Goal: Task Accomplishment & Management: Manage account settings

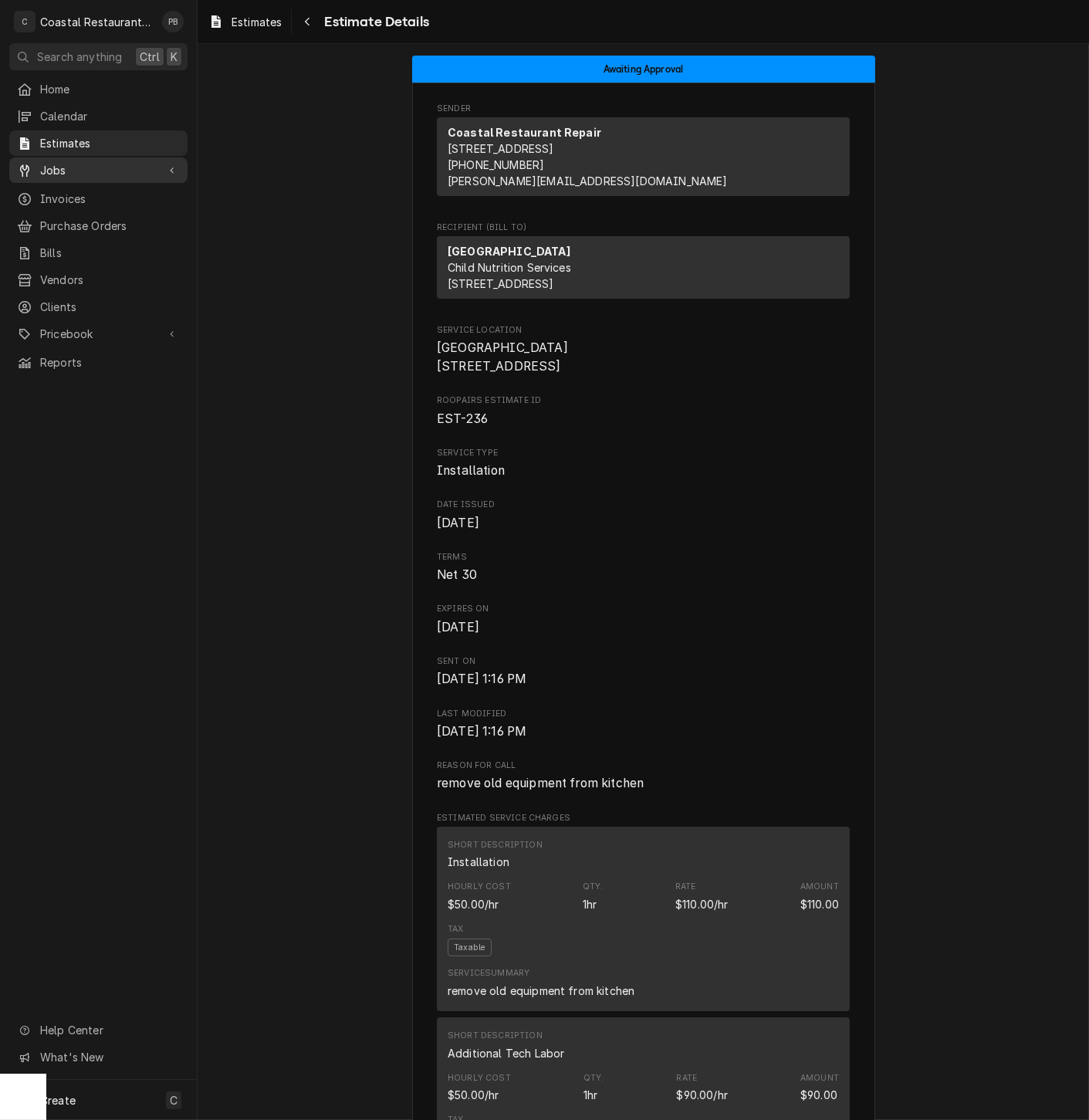
click at [64, 172] on span "Jobs" at bounding box center [98, 169] width 117 height 16
click at [69, 189] on span "Jobs" at bounding box center [109, 197] width 140 height 16
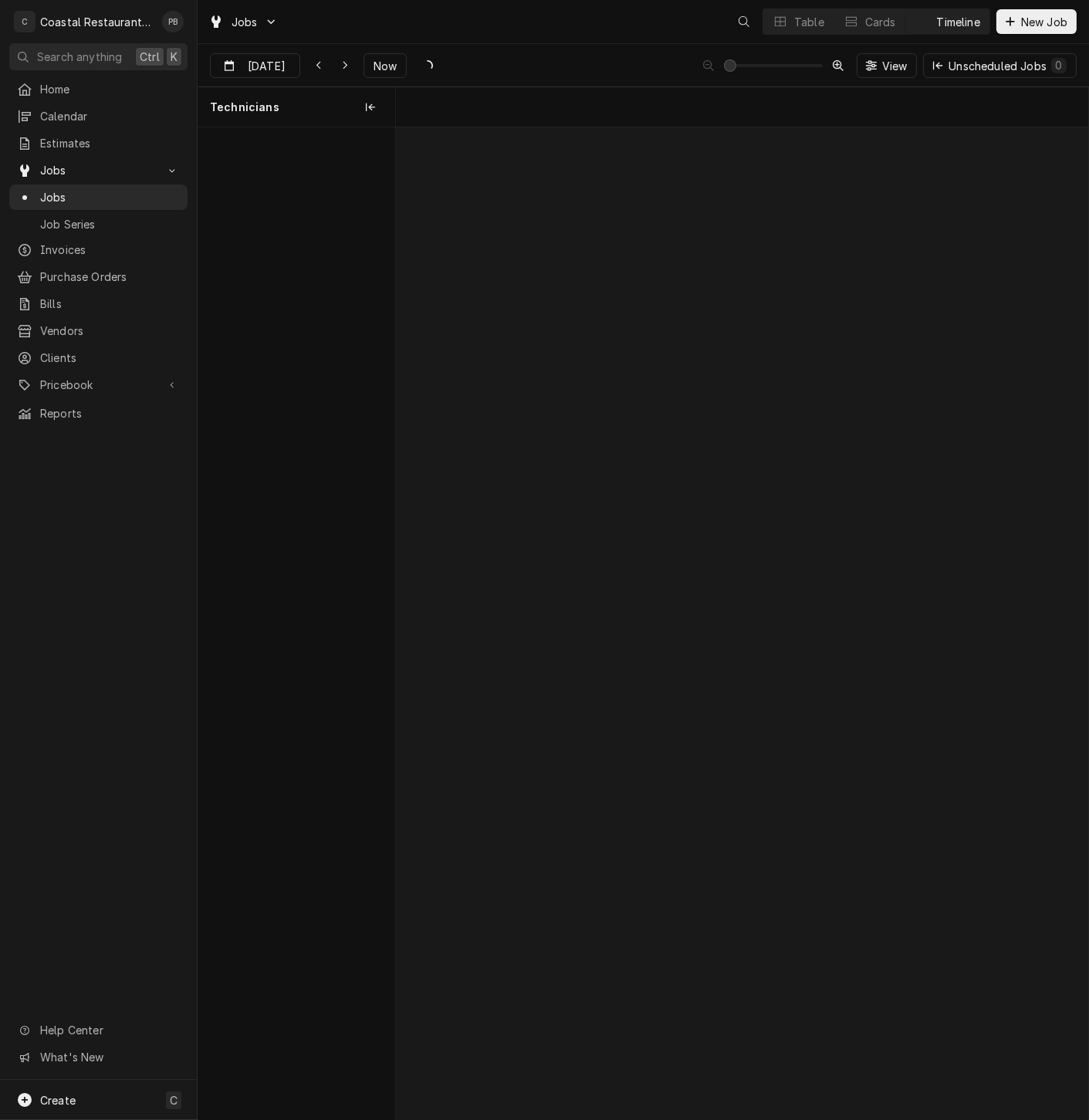
scroll to position [0, 13728]
click at [383, 64] on span "Now" at bounding box center [385, 65] width 30 height 16
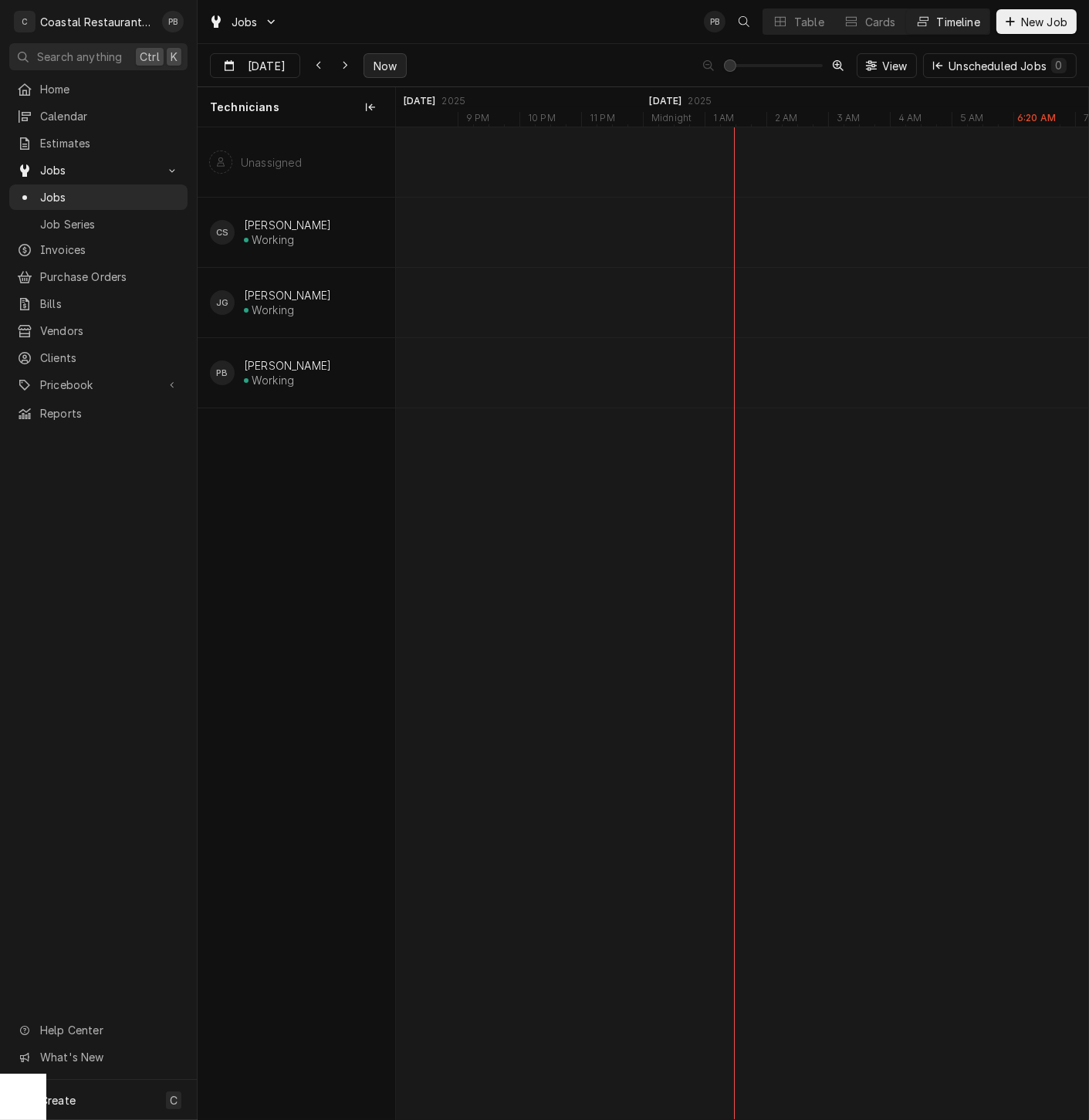
scroll to position [0, 14814]
type input "[DATE]"
click at [531, 38] on div "Jobs PB Table Cards Timeline New Job" at bounding box center [643, 21] width 892 height 43
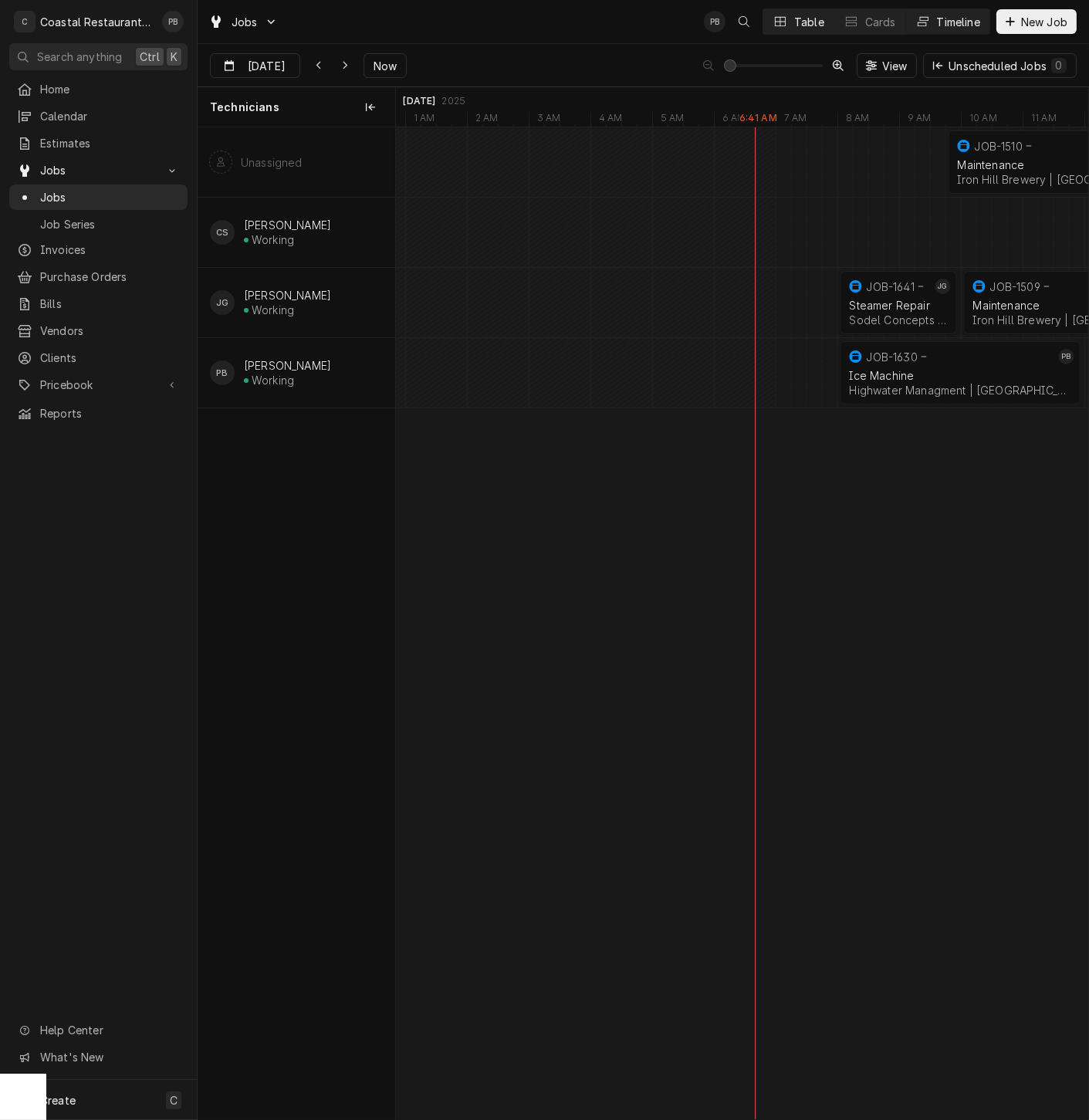
click at [800, 23] on div "Table" at bounding box center [809, 21] width 31 height 16
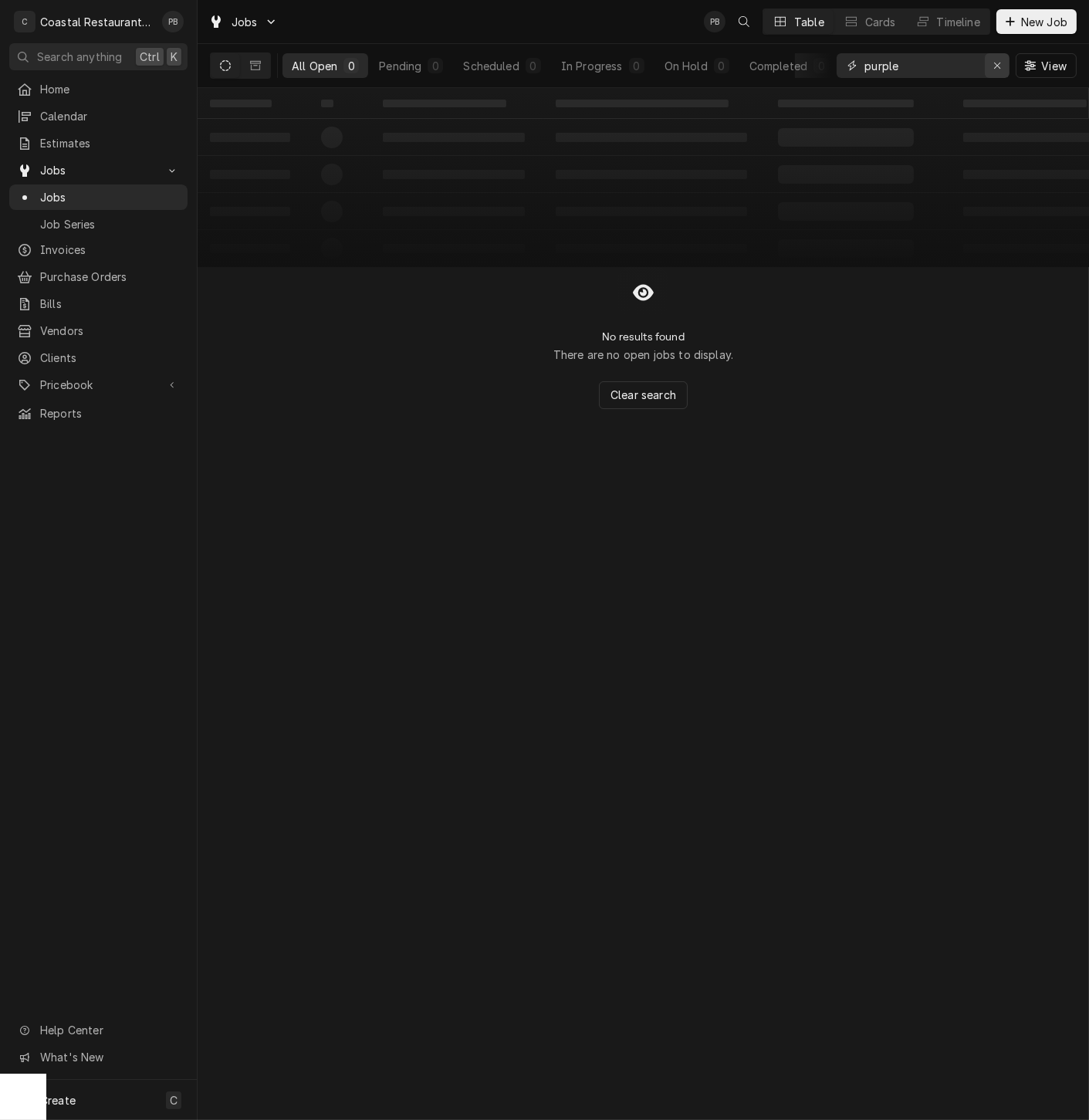
click at [994, 69] on icon "Erase input" at bounding box center [997, 65] width 8 height 11
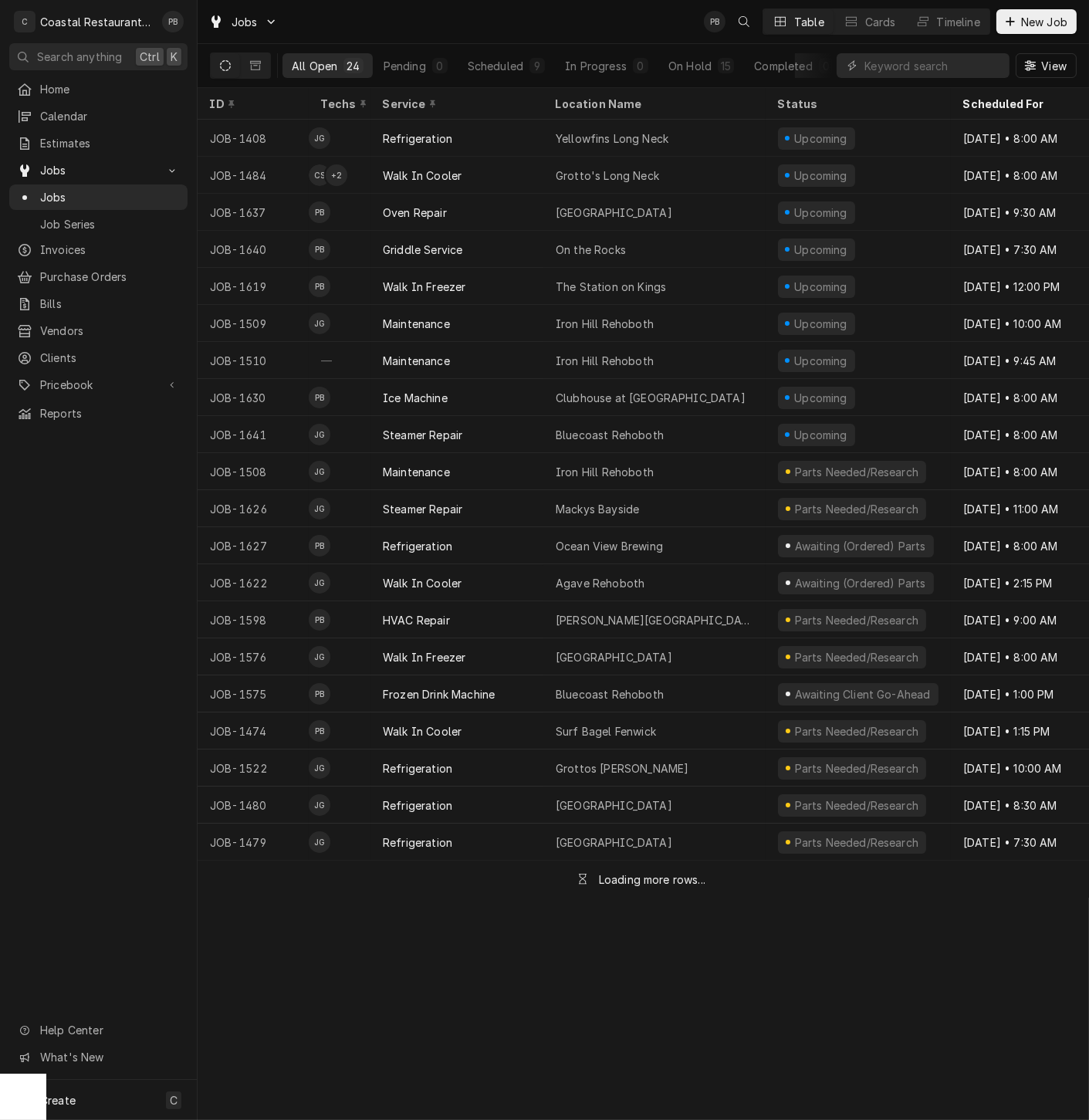
click at [220, 66] on icon "Dynamic Content Wrapper" at bounding box center [225, 65] width 11 height 11
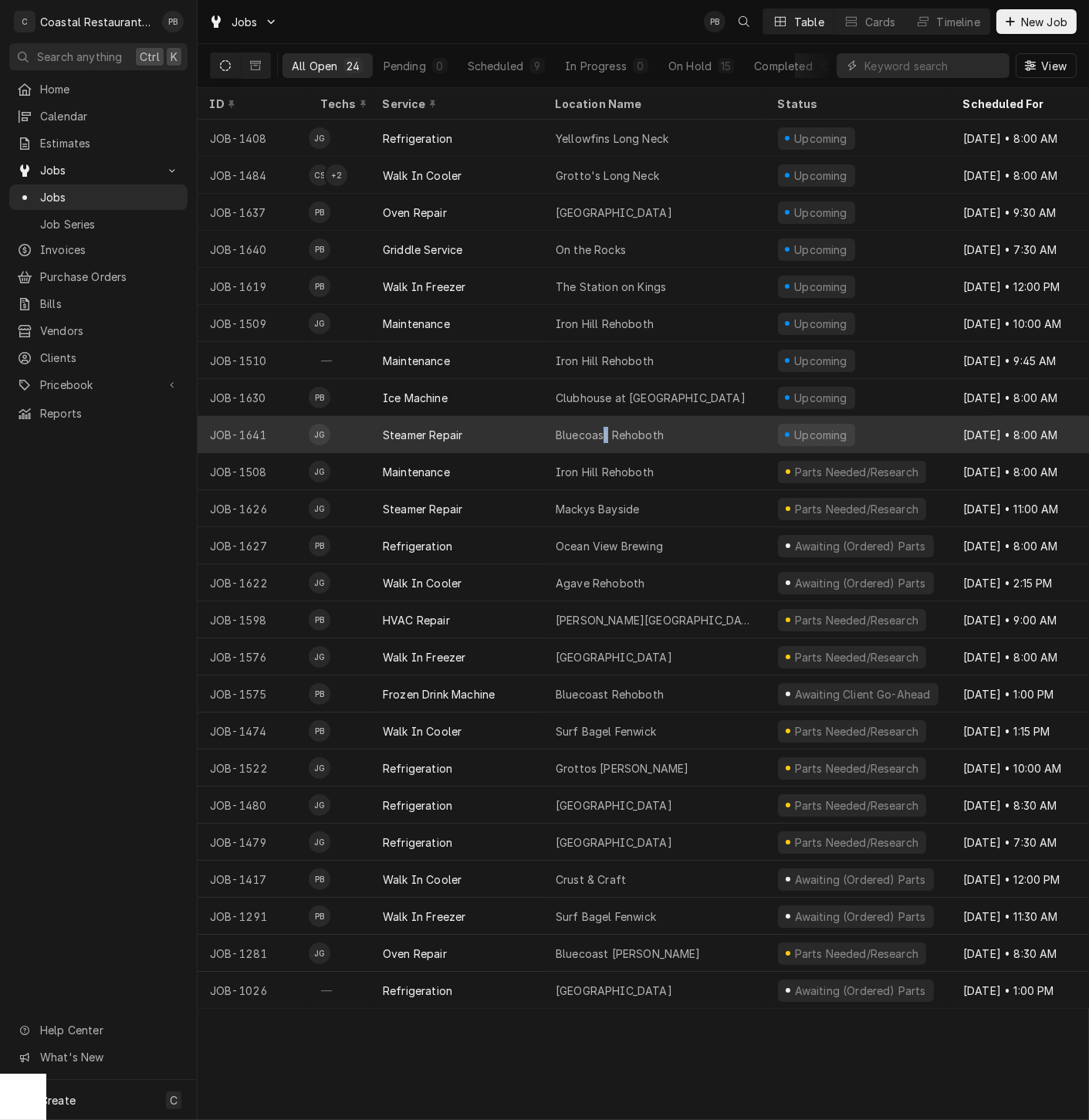
click at [605, 433] on div "Bluecoast Rehoboth" at bounding box center [610, 435] width 108 height 16
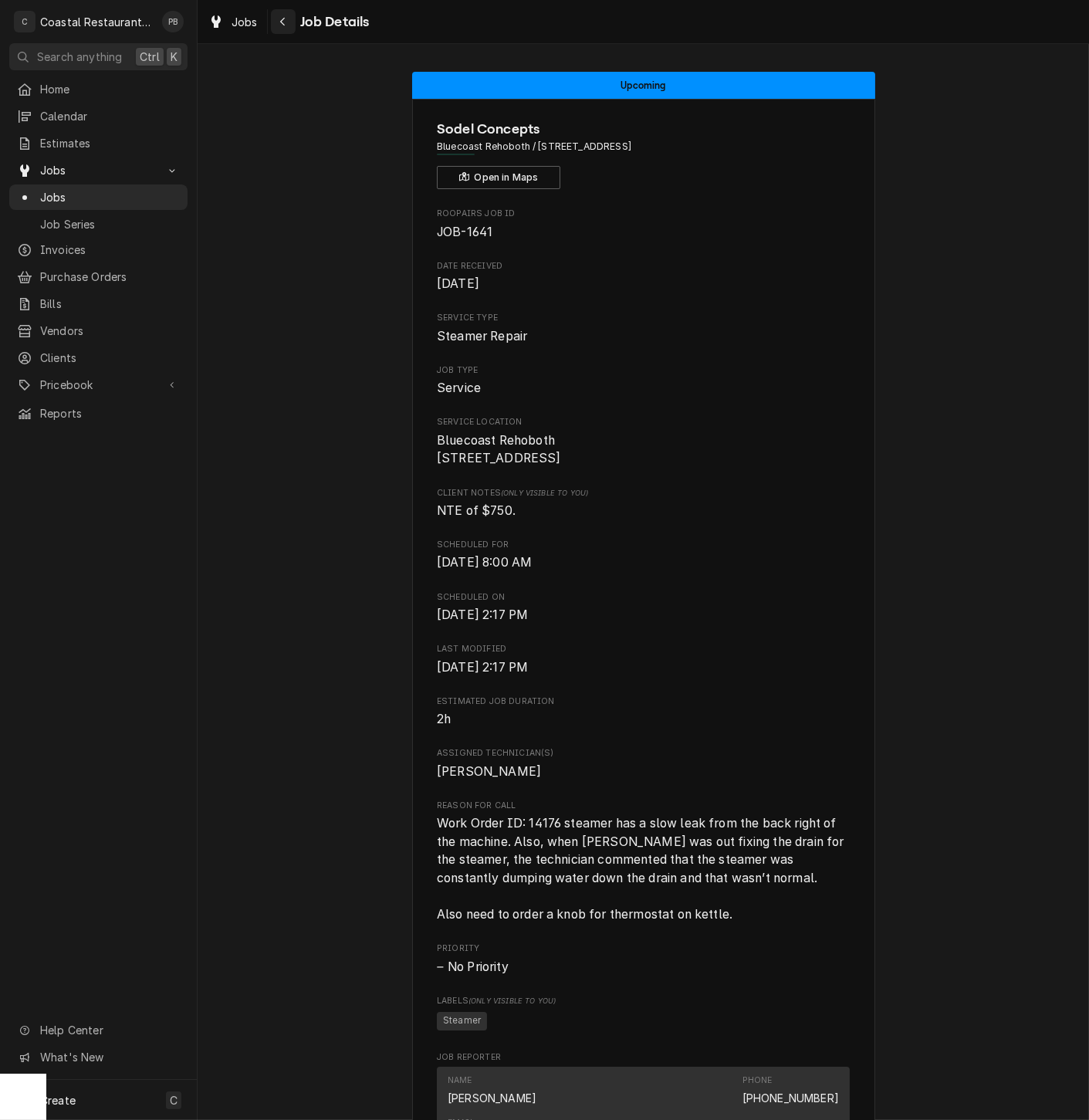
click at [276, 17] on div "Navigate back" at bounding box center [283, 21] width 15 height 15
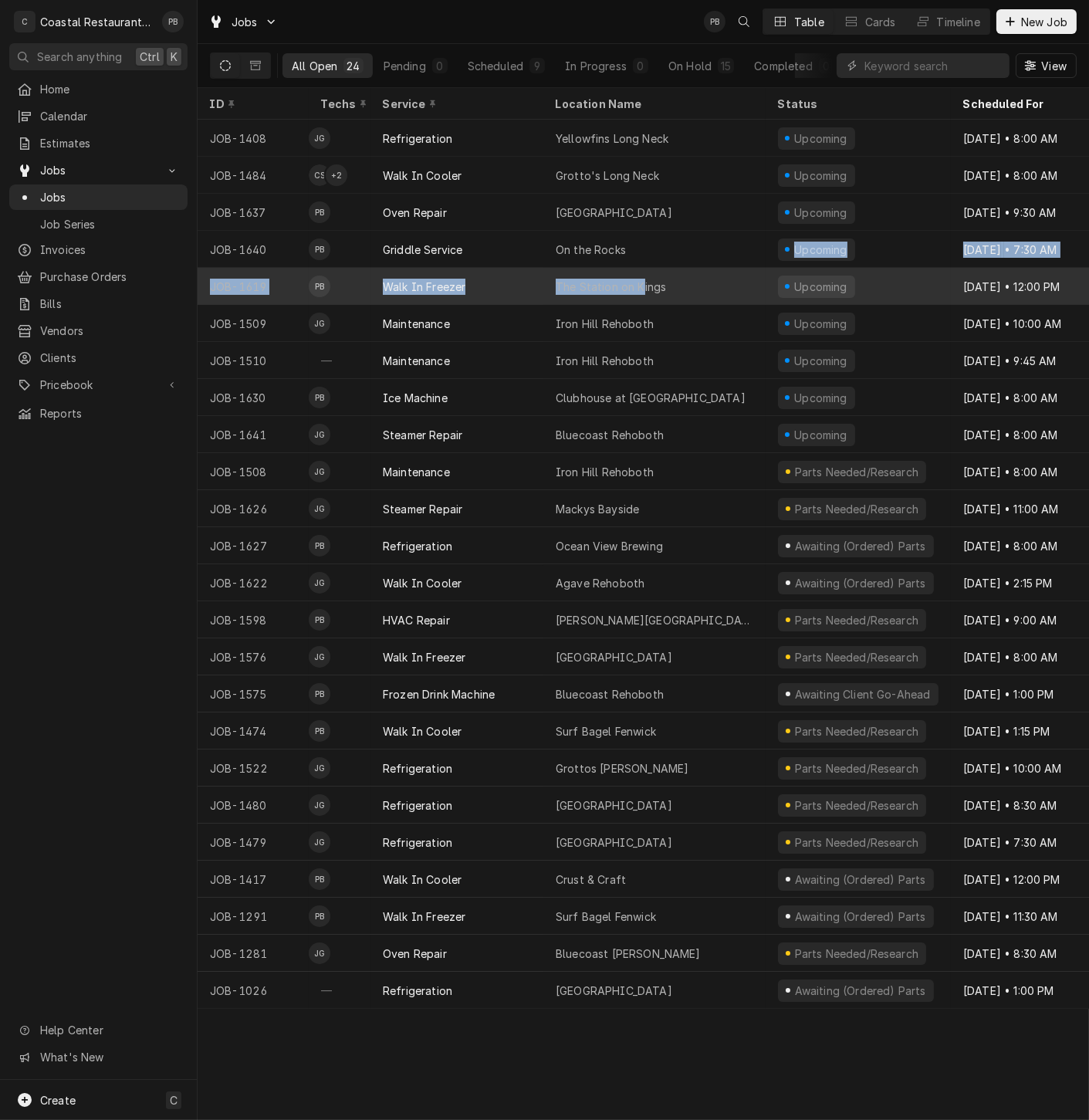
drag, startPoint x: 642, startPoint y: 256, endPoint x: 642, endPoint y: 268, distance: 12.0
click at [642, 268] on tbody "JOB-1408 JG Refrigeration Yellowfins Long Neck Upcoming [DATE] • 8:00 AM Direct…" at bounding box center [643, 563] width 892 height 889
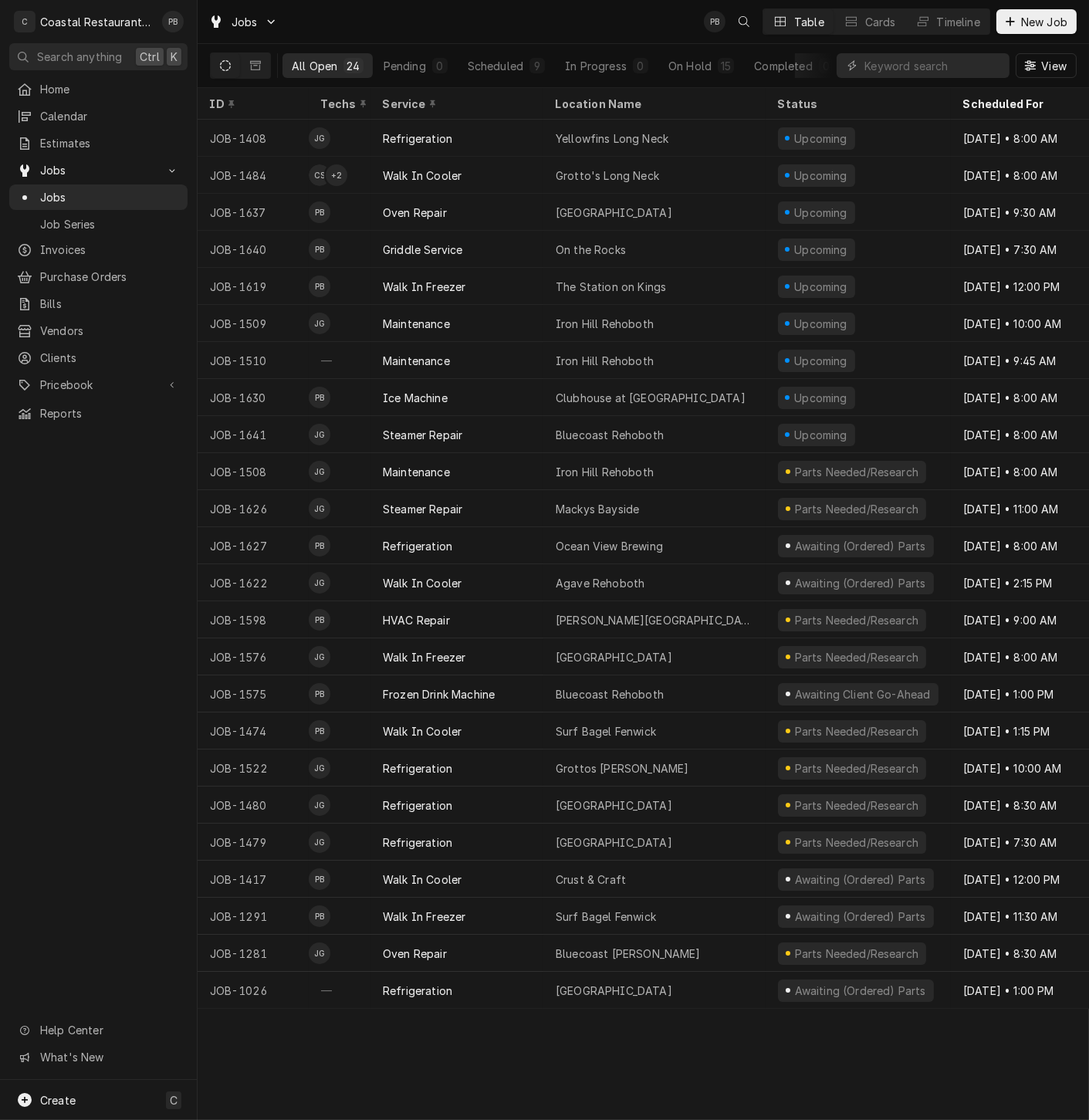
click at [174, 452] on div "Home Calendar Estimates Jobs Jobs Job Series Invoices Purchase Orders Bills Ven…" at bounding box center [98, 578] width 197 height 1003
click at [392, 14] on div "Jobs PB Table Cards Timeline New Job" at bounding box center [643, 21] width 892 height 43
